Goal: Check status

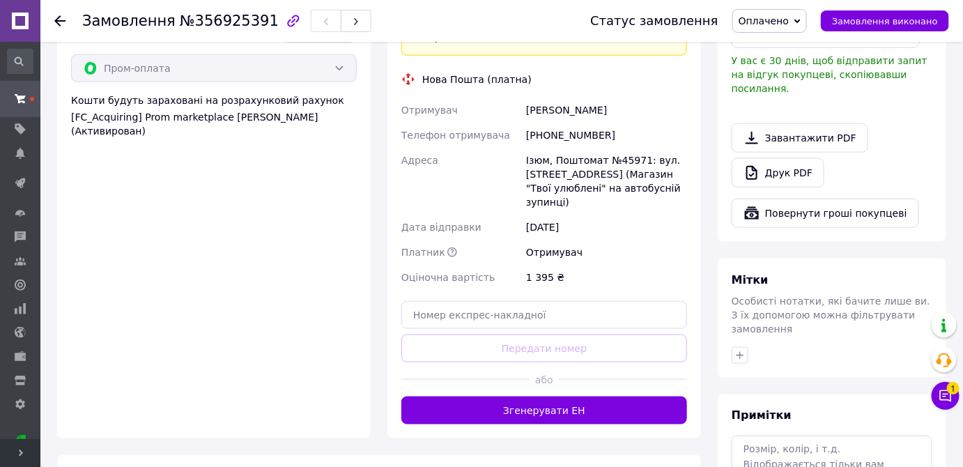
scroll to position [507, 0]
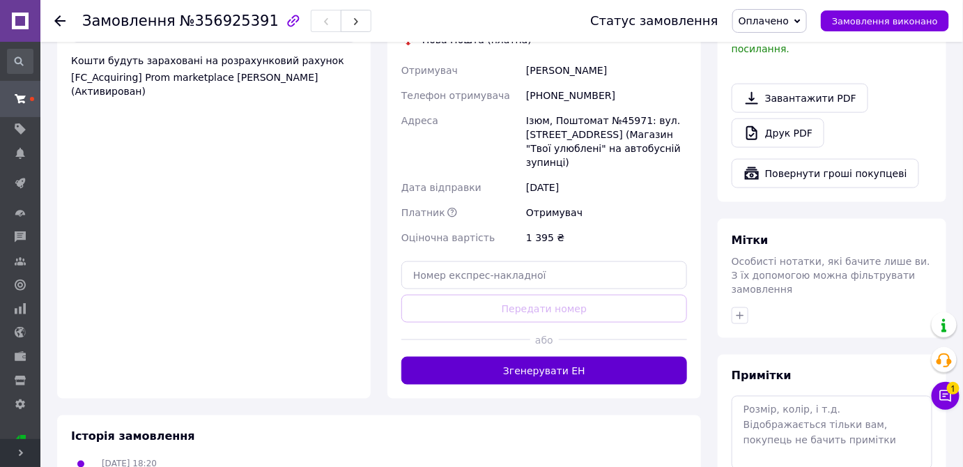
click at [535, 357] on button "Згенерувати ЕН" at bounding box center [544, 371] width 286 height 28
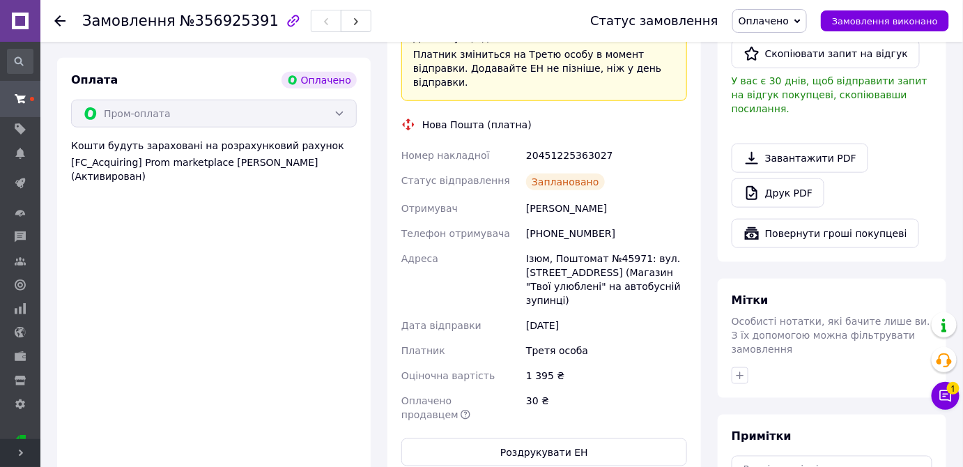
scroll to position [443, 0]
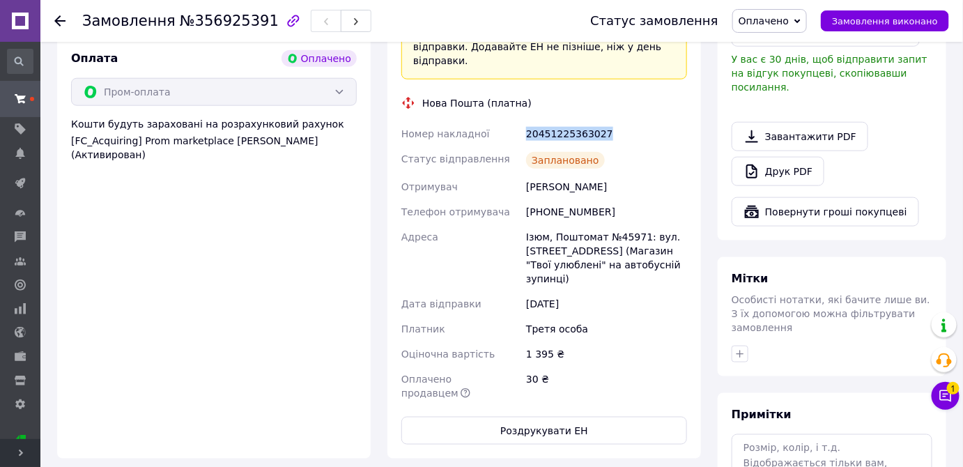
drag, startPoint x: 603, startPoint y: 105, endPoint x: 527, endPoint y: 109, distance: 76.1
click at [527, 121] on div "20451225363027" at bounding box center [606, 133] width 167 height 25
copy div "20451225363027"
